Goal: Find specific page/section: Find specific page/section

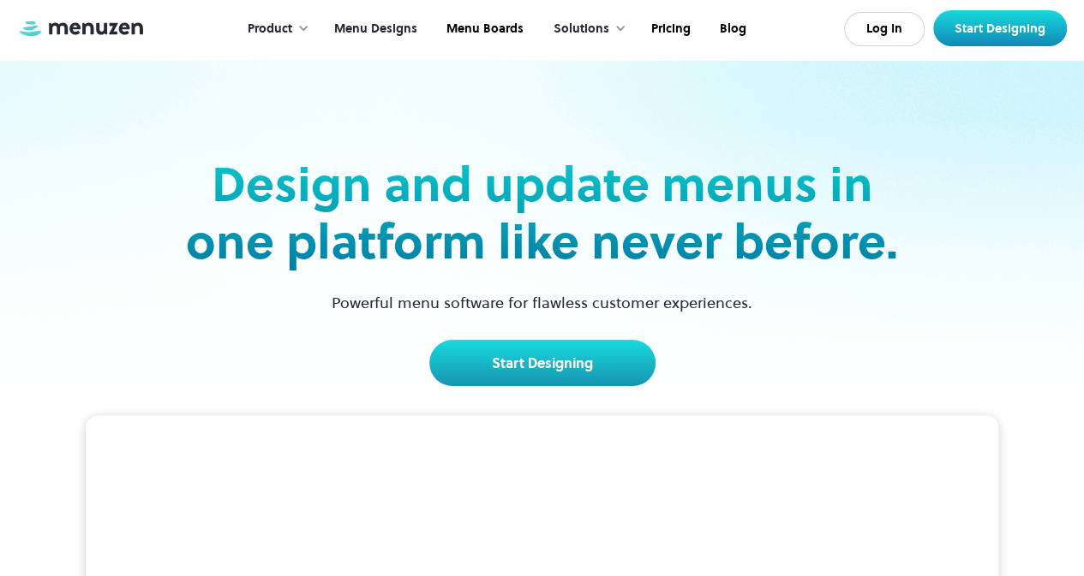
click at [393, 27] on link "Menu Designs" at bounding box center [374, 29] width 112 height 53
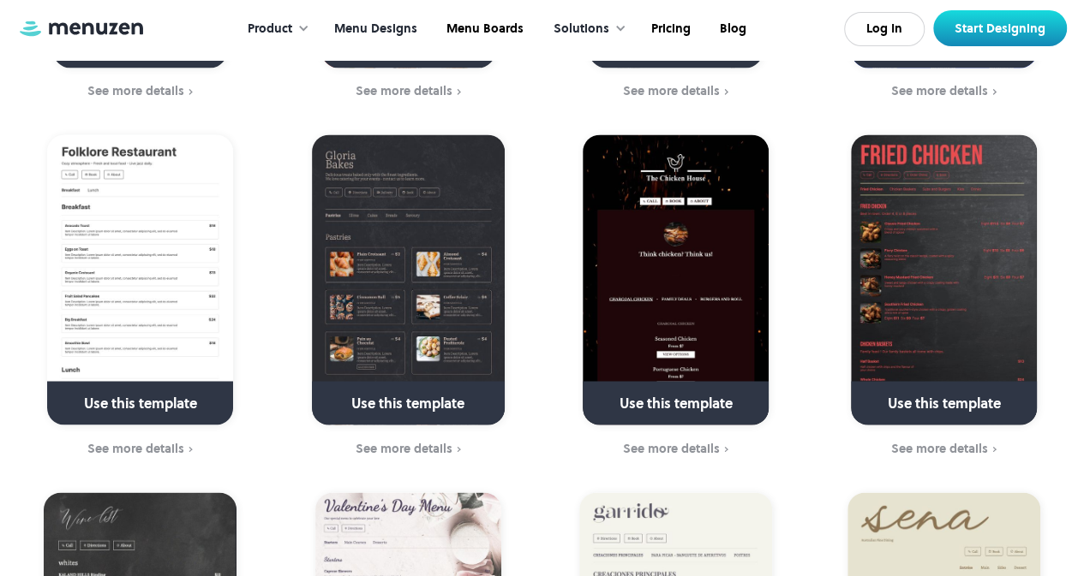
scroll to position [1489, 0]
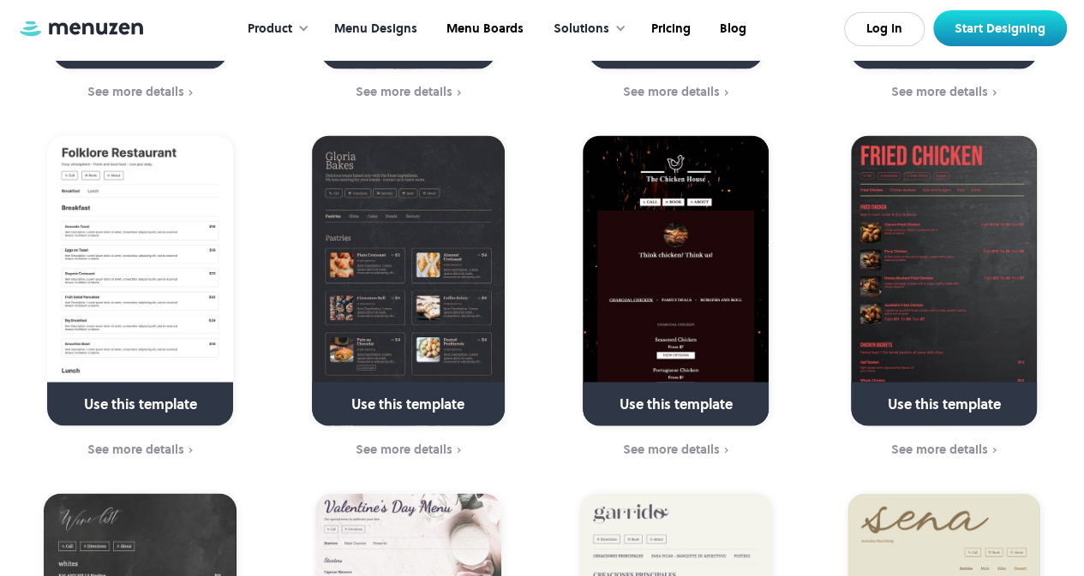
click at [731, 241] on img at bounding box center [675, 280] width 186 height 290
click at [682, 442] on div "See more details" at bounding box center [671, 449] width 97 height 14
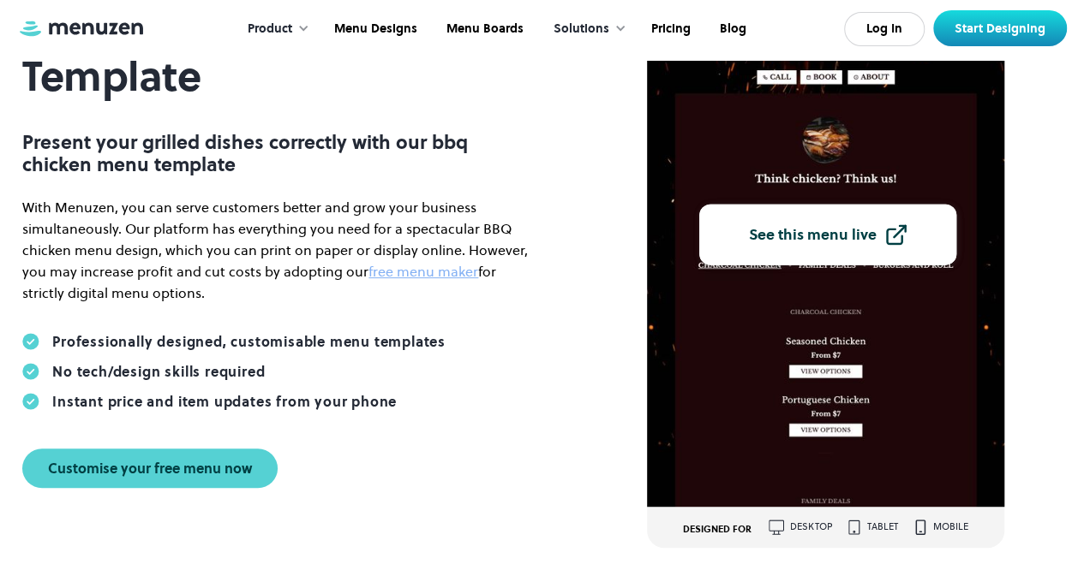
scroll to position [216, 0]
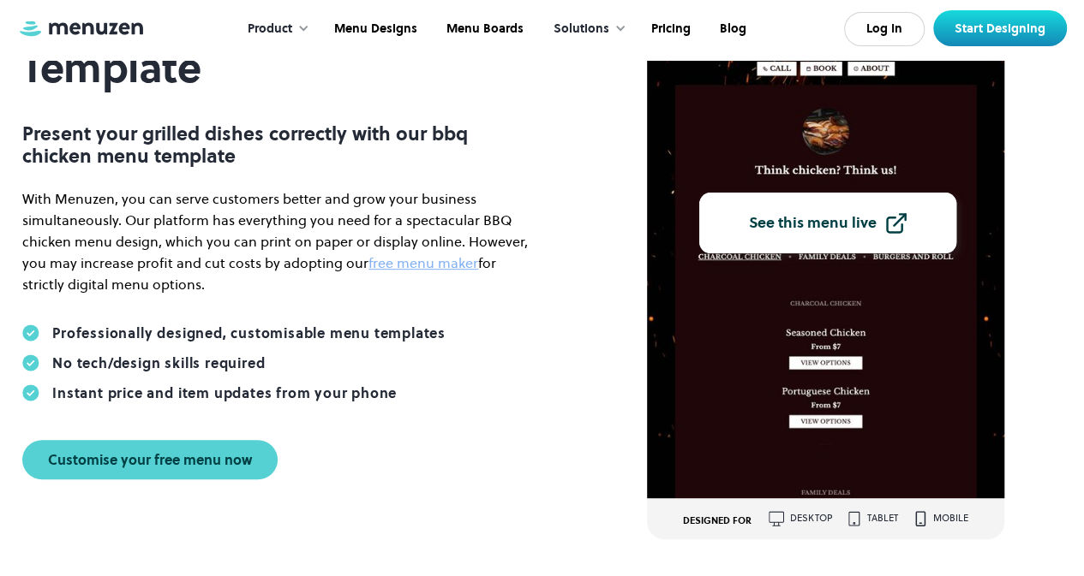
click at [839, 229] on div "See this menu live" at bounding box center [813, 222] width 128 height 15
